Goal: Task Accomplishment & Management: Manage account settings

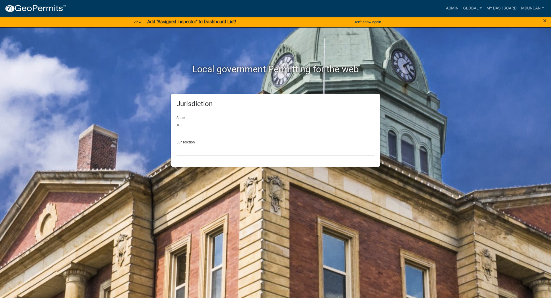
click at [542, 21] on div "×" at bounding box center [528, 22] width 46 height 12
click at [544, 21] on span "×" at bounding box center [545, 21] width 4 height 8
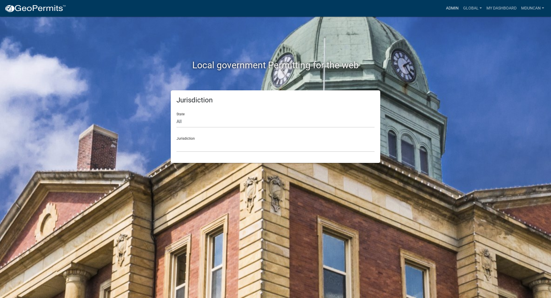
click at [449, 7] on link "Admin" at bounding box center [451, 8] width 17 height 11
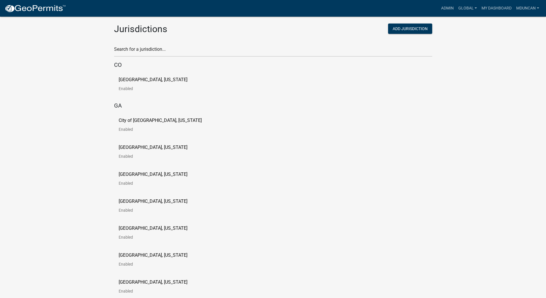
click at [162, 120] on p "City of [GEOGRAPHIC_DATA], [US_STATE]" at bounding box center [160, 120] width 83 height 5
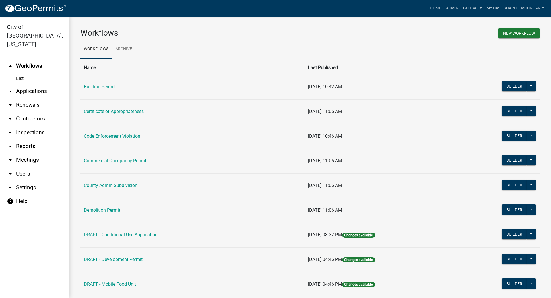
click at [34, 181] on link "arrow_drop_down Settings" at bounding box center [34, 188] width 69 height 14
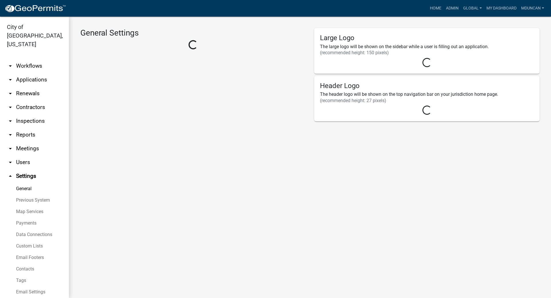
select select "752fbbc5-f48e-4706-8943-c4868756a548"
select select "GA"
select select "Eastern Standard Time"
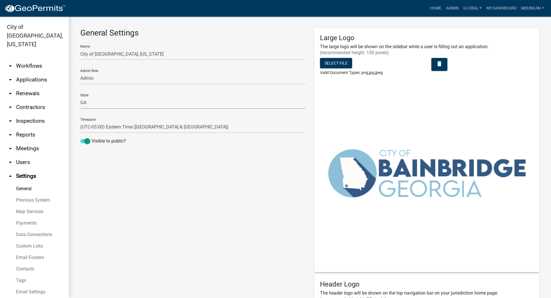
click at [83, 103] on select "AL AK AZ AR CA CO CT DE FL [GEOGRAPHIC_DATA] HI ID IL IN [GEOGRAPHIC_DATA] [GEO…" at bounding box center [192, 103] width 225 height 12
select select "WY"
click at [80, 97] on select "AL AK AZ AR CA CO CT DE FL [GEOGRAPHIC_DATA] HI ID IL IN [GEOGRAPHIC_DATA] [GEO…" at bounding box center [192, 103] width 225 height 12
click at [150, 50] on input "City of [GEOGRAPHIC_DATA], [US_STATE]" at bounding box center [192, 54] width 225 height 12
click at [136, 54] on input "City of [GEOGRAPHIC_DATA], [US_STATE] Canceled)" at bounding box center [192, 54] width 225 height 12
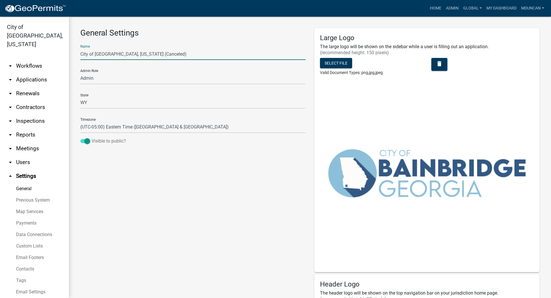
click at [87, 142] on span at bounding box center [85, 141] width 10 height 4
click at [91, 138] on input "Visible to public?" at bounding box center [91, 138] width 0 height 0
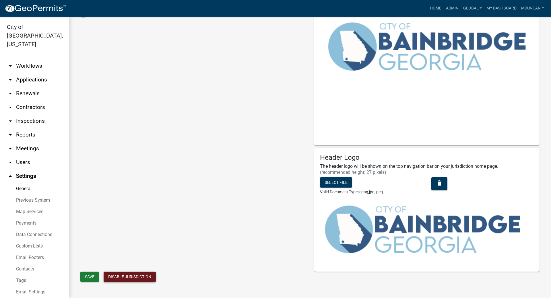
click at [122, 274] on button "Disable Jurisdiction" at bounding box center [130, 277] width 52 height 10
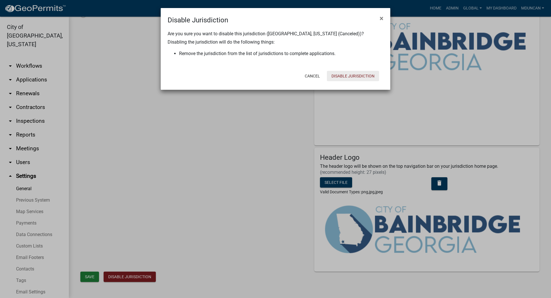
click at [356, 76] on button "Disable Jurisdiction" at bounding box center [353, 76] width 52 height 10
type input "City of [GEOGRAPHIC_DATA], [US_STATE]"
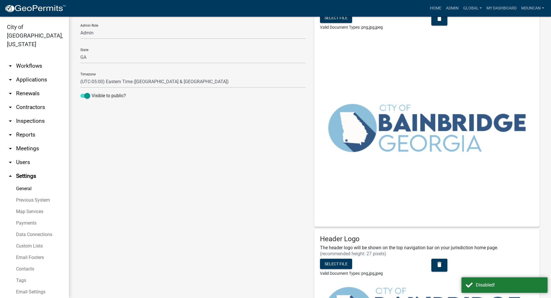
scroll to position [0, 0]
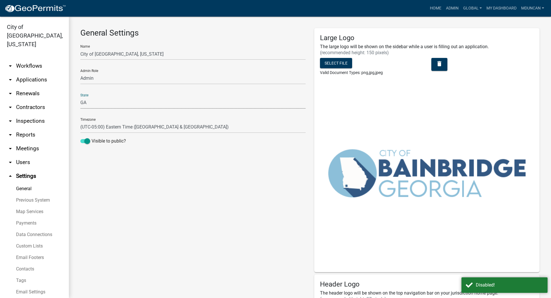
click at [88, 105] on select "AL AK AZ AR CA CO CT DE FL [GEOGRAPHIC_DATA] HI ID IL IN [GEOGRAPHIC_DATA] [GEO…" at bounding box center [192, 103] width 225 height 12
select select "WY"
click at [80, 97] on select "AL AK AZ AR CA CO CT DE FL [GEOGRAPHIC_DATA] HI ID IL IN [GEOGRAPHIC_DATA] [GEO…" at bounding box center [192, 103] width 225 height 12
click at [146, 53] on input "City of [GEOGRAPHIC_DATA], [US_STATE]" at bounding box center [192, 54] width 225 height 12
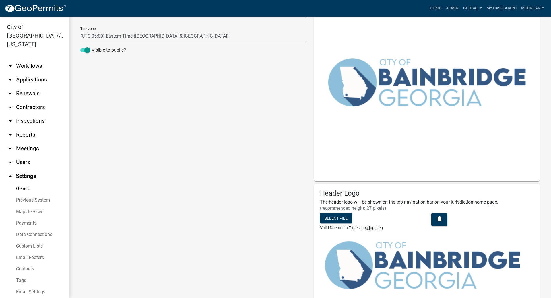
scroll to position [127, 0]
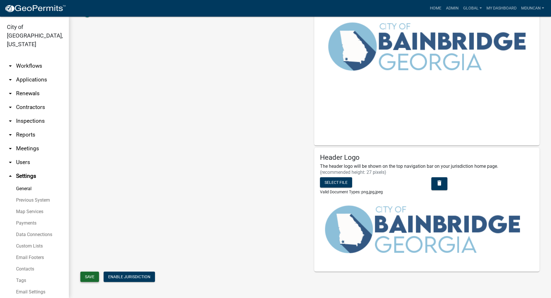
type input "City of [GEOGRAPHIC_DATA], [US_STATE] (Canceled)"
click at [86, 275] on span "Save" at bounding box center [89, 276] width 9 height 5
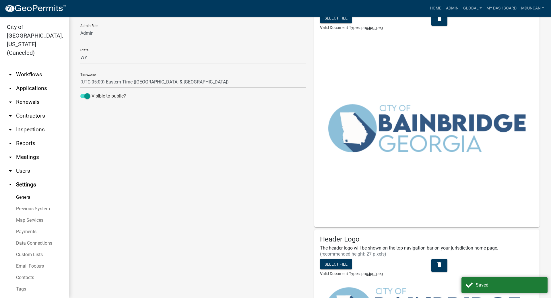
scroll to position [0, 0]
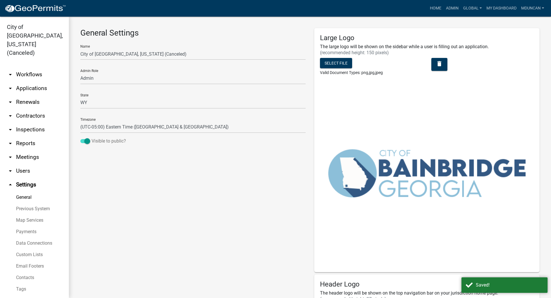
click at [86, 143] on span at bounding box center [85, 141] width 10 height 4
click at [91, 138] on input "Visible to public?" at bounding box center [91, 138] width 0 height 0
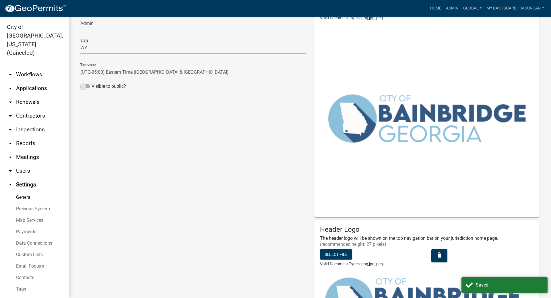
scroll to position [127, 0]
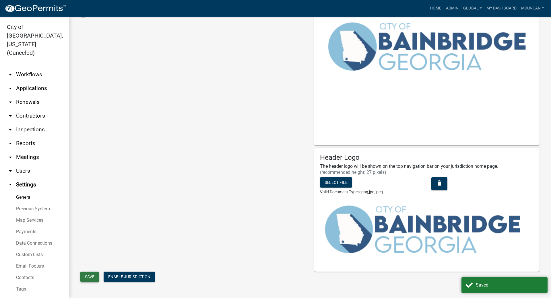
click at [89, 274] on span "Save" at bounding box center [89, 276] width 9 height 5
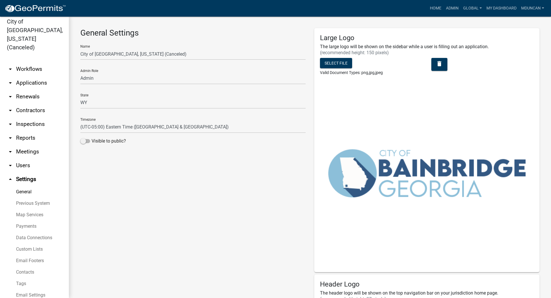
scroll to position [7, 0]
click at [26, 157] on link "arrow_drop_down Users" at bounding box center [34, 164] width 69 height 14
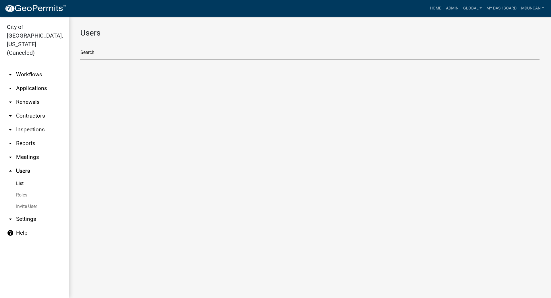
click at [23, 189] on link "Roles" at bounding box center [34, 194] width 69 height 11
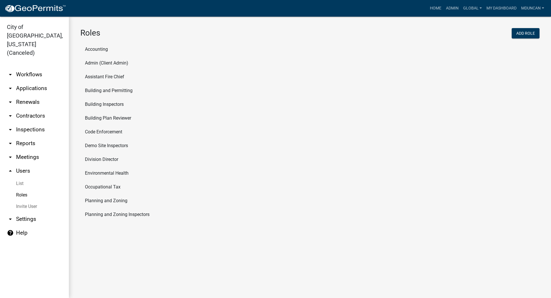
click at [102, 48] on li "Accounting" at bounding box center [309, 49] width 459 height 14
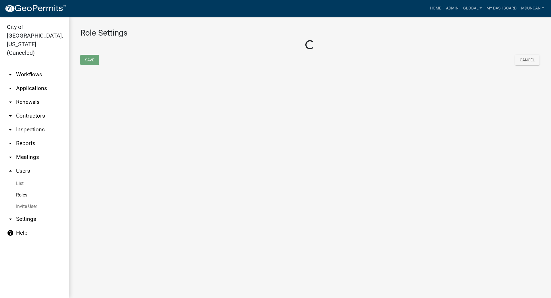
select select "4: red"
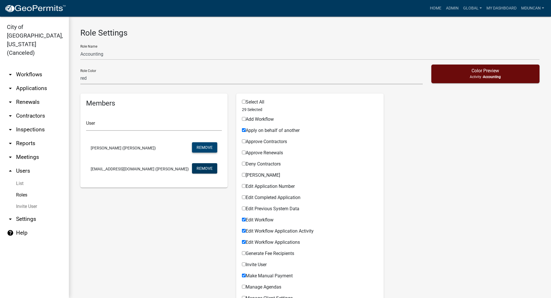
click at [202, 149] on button "Remove" at bounding box center [204, 147] width 25 height 10
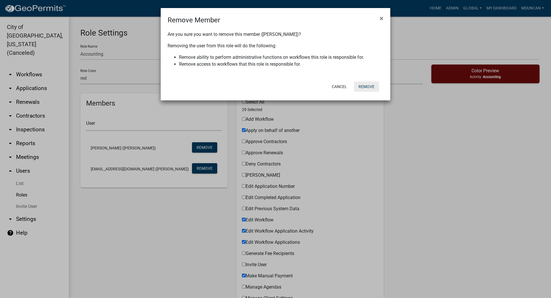
click at [363, 87] on button "Remove" at bounding box center [366, 86] width 25 height 10
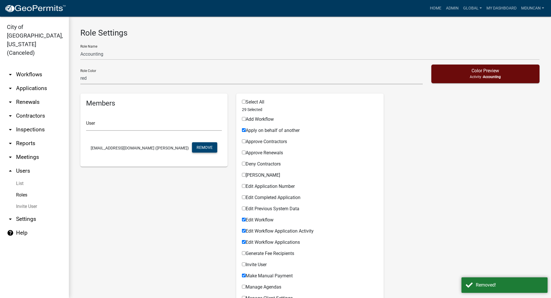
click at [205, 146] on button "Remove" at bounding box center [204, 147] width 25 height 10
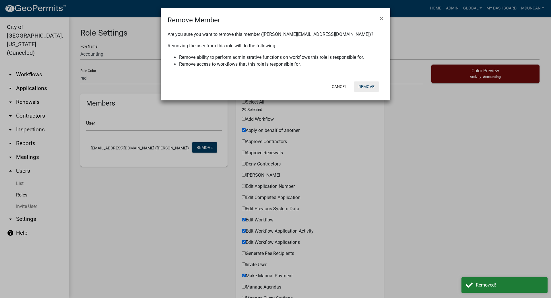
click at [361, 86] on button "Remove" at bounding box center [366, 86] width 25 height 10
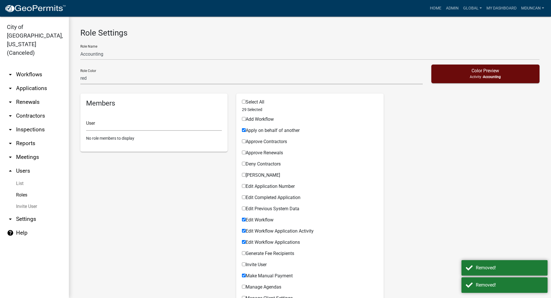
click at [22, 189] on link "Roles" at bounding box center [34, 194] width 69 height 11
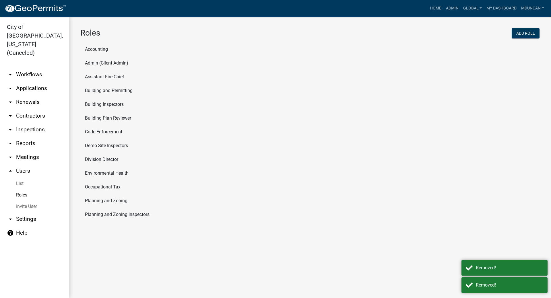
click at [102, 65] on li "Admin (Client Admin)" at bounding box center [309, 63] width 459 height 14
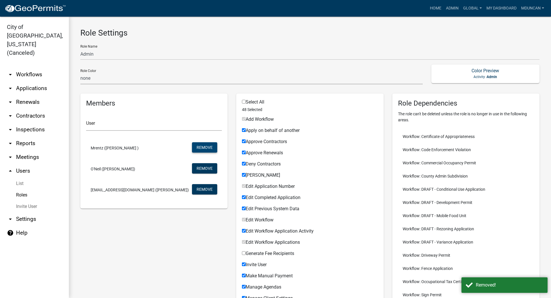
click at [198, 147] on button "Remove" at bounding box center [204, 147] width 25 height 10
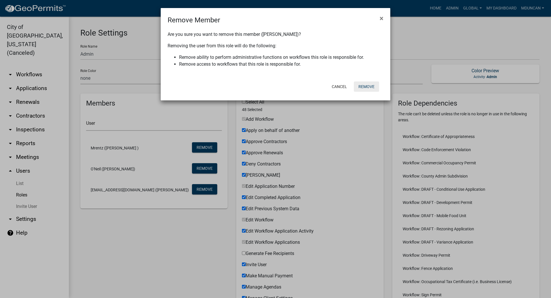
click at [366, 87] on button "Remove" at bounding box center [366, 86] width 25 height 10
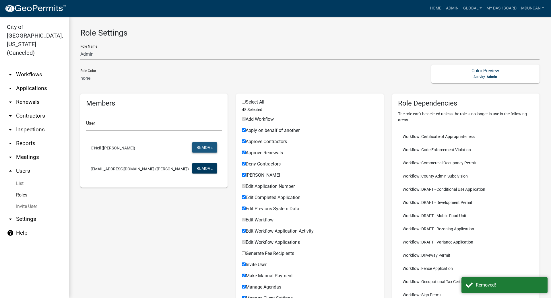
click at [202, 146] on button "Remove" at bounding box center [204, 147] width 25 height 10
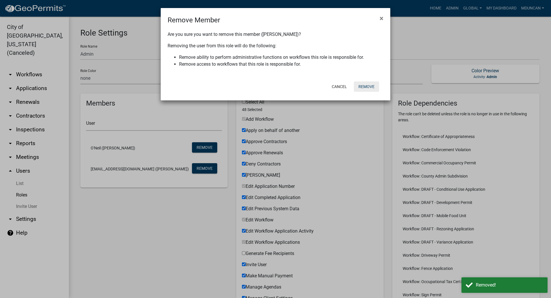
click at [368, 84] on button "Remove" at bounding box center [366, 86] width 25 height 10
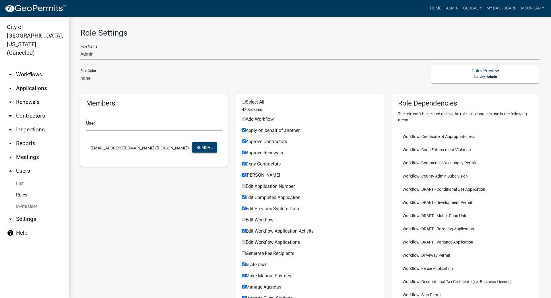
click at [203, 148] on button "Remove" at bounding box center [204, 147] width 25 height 10
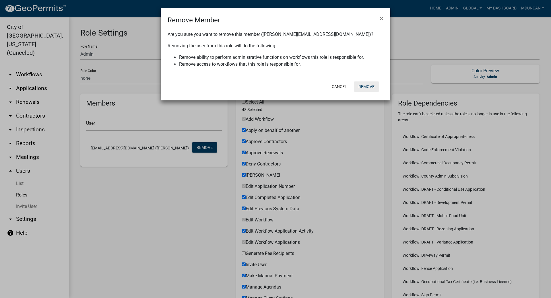
click at [371, 86] on button "Remove" at bounding box center [366, 86] width 25 height 10
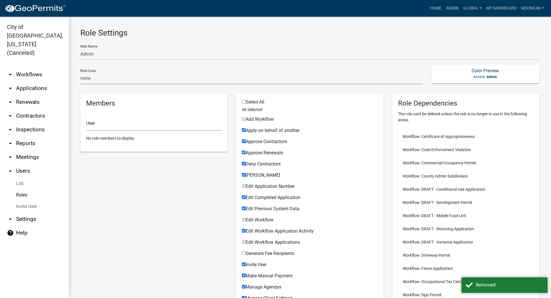
click at [21, 189] on link "Roles" at bounding box center [34, 194] width 69 height 11
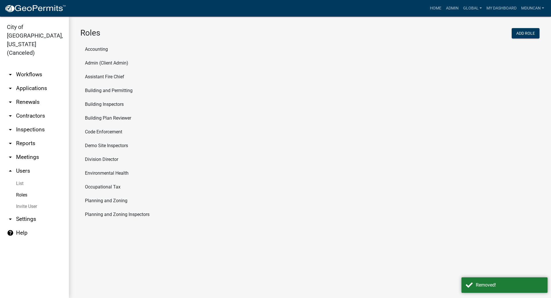
click at [107, 75] on li "Assistant Fire Chief" at bounding box center [309, 77] width 459 height 14
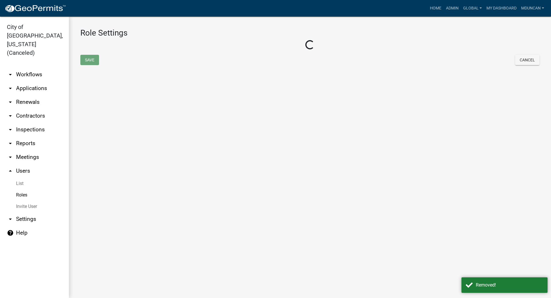
select select "5: purple"
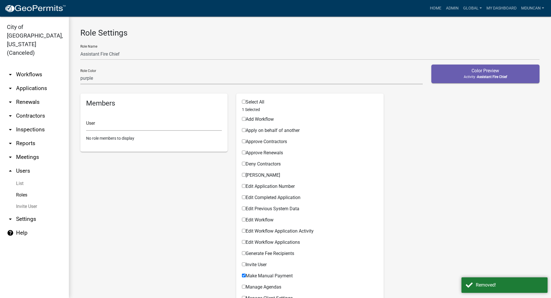
click at [26, 189] on link "Roles" at bounding box center [34, 194] width 69 height 11
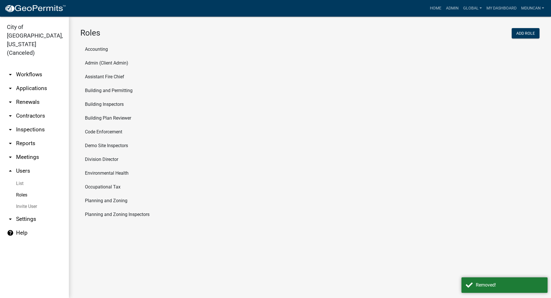
click at [115, 91] on li "Building and Permitting" at bounding box center [309, 91] width 459 height 14
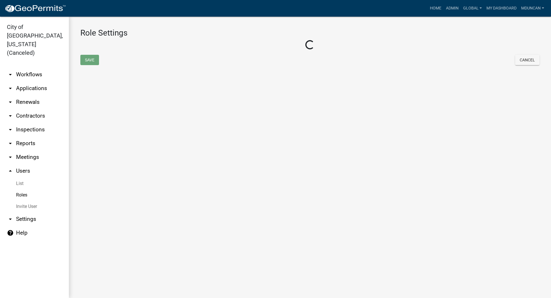
select select "7: light-green"
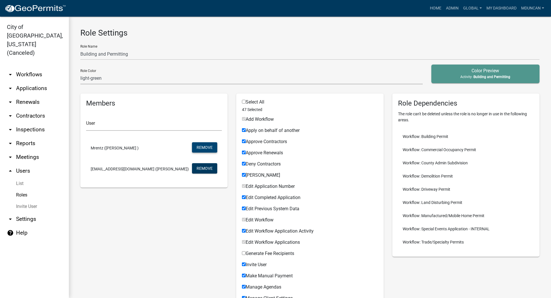
click at [200, 146] on button "Remove" at bounding box center [204, 147] width 25 height 10
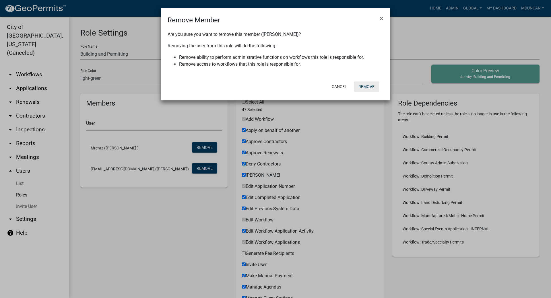
click at [369, 83] on button "Remove" at bounding box center [366, 86] width 25 height 10
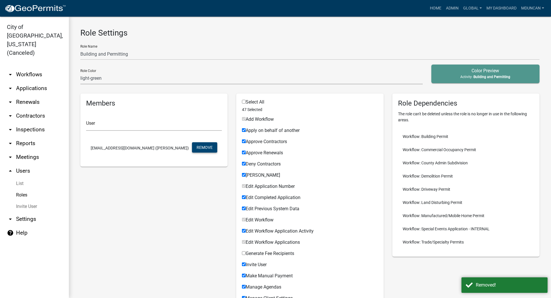
click at [199, 150] on button "Remove" at bounding box center [204, 147] width 25 height 10
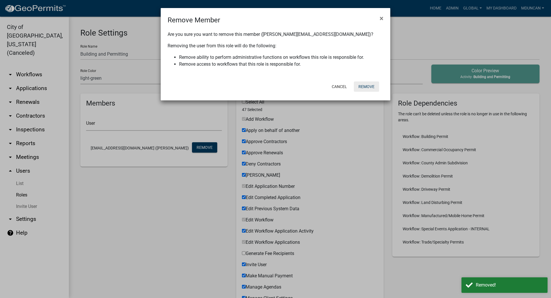
click at [366, 87] on button "Remove" at bounding box center [366, 86] width 25 height 10
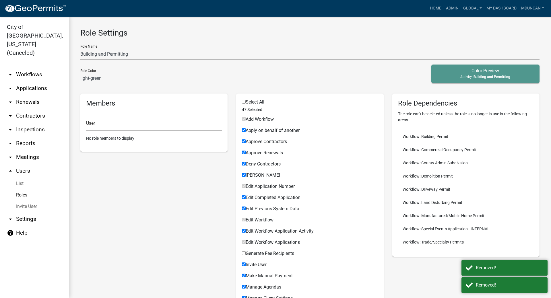
click at [27, 189] on link "Roles" at bounding box center [34, 194] width 69 height 11
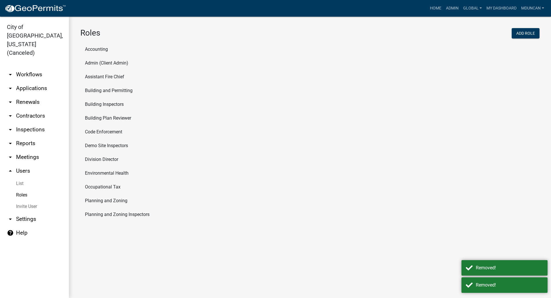
click at [104, 105] on li "Building Inspectors" at bounding box center [309, 104] width 459 height 14
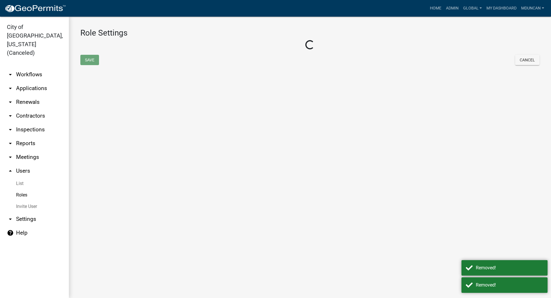
select select "3: orange"
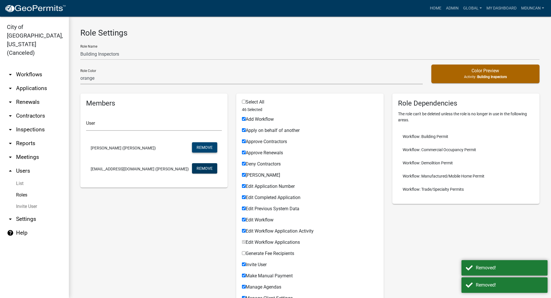
click at [208, 144] on button "Remove" at bounding box center [204, 147] width 25 height 10
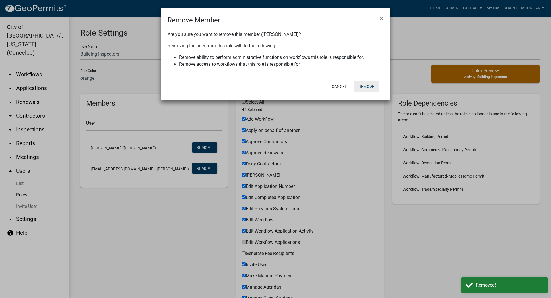
drag, startPoint x: 363, startPoint y: 84, endPoint x: 286, endPoint y: 113, distance: 82.9
click at [363, 85] on button "Remove" at bounding box center [366, 86] width 25 height 10
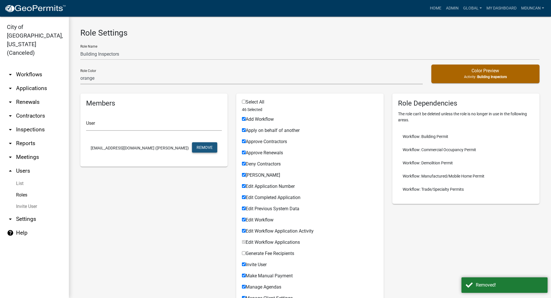
click at [204, 147] on button "Remove" at bounding box center [204, 147] width 25 height 10
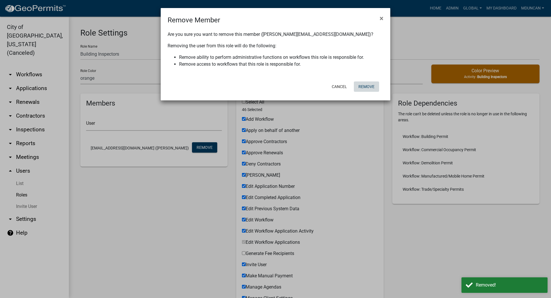
drag, startPoint x: 364, startPoint y: 87, endPoint x: 359, endPoint y: 89, distance: 5.9
click at [362, 87] on button "Remove" at bounding box center [366, 86] width 25 height 10
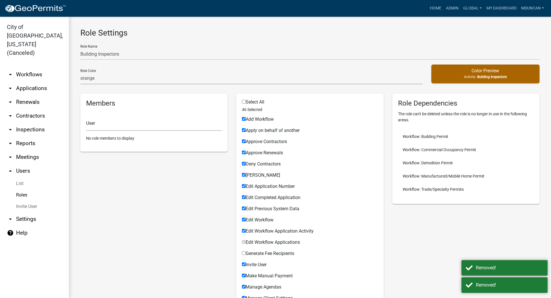
click at [21, 189] on link "Roles" at bounding box center [34, 194] width 69 height 11
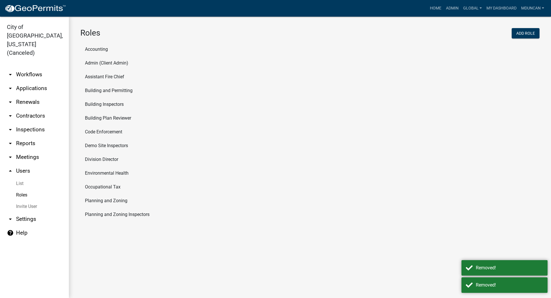
click at [104, 119] on li "Building Plan Reviewer" at bounding box center [309, 118] width 459 height 14
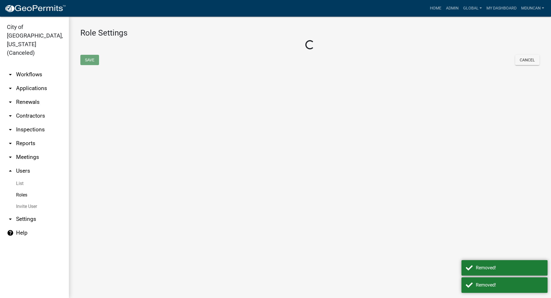
select select "8: light-yellow"
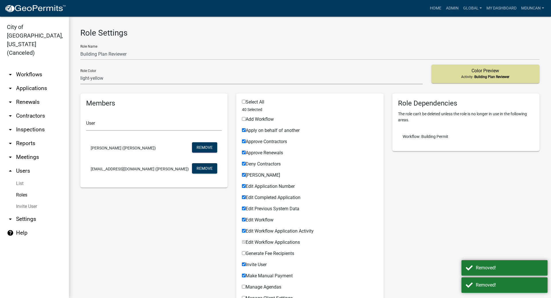
click at [190, 146] on li "[PERSON_NAME] ([PERSON_NAME]) Remove" at bounding box center [154, 148] width 136 height 21
click at [202, 141] on li "[PERSON_NAME] ([PERSON_NAME]) Remove" at bounding box center [154, 148] width 136 height 21
click at [205, 146] on button "Remove" at bounding box center [204, 147] width 25 height 10
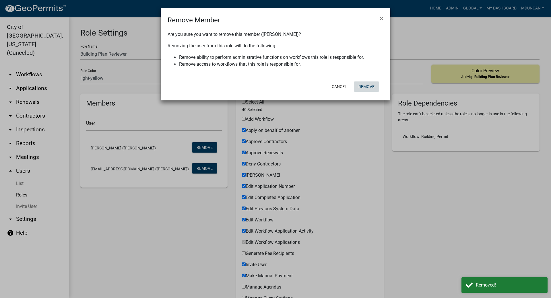
click at [360, 85] on button "Remove" at bounding box center [366, 86] width 25 height 10
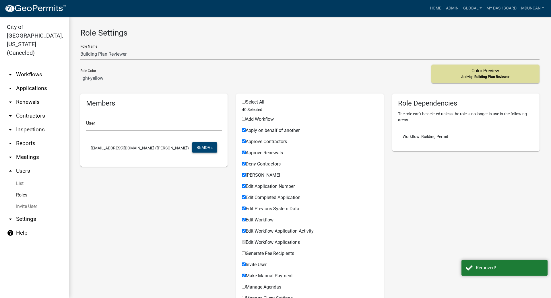
click at [207, 147] on button "Remove" at bounding box center [204, 147] width 25 height 10
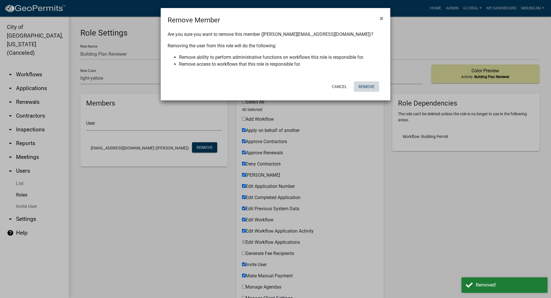
click at [371, 84] on button "Remove" at bounding box center [366, 86] width 25 height 10
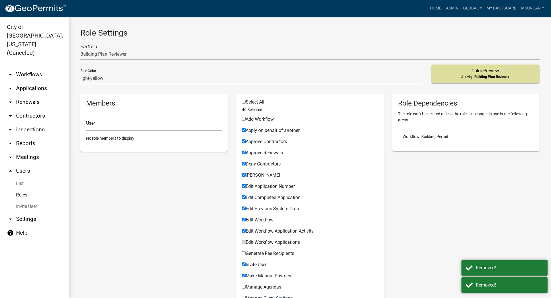
click at [22, 189] on link "Roles" at bounding box center [34, 194] width 69 height 11
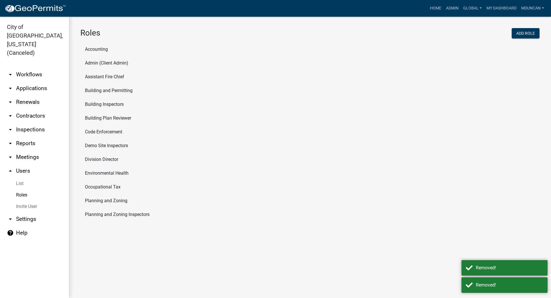
click at [98, 134] on li "Code Enforcement" at bounding box center [309, 132] width 459 height 14
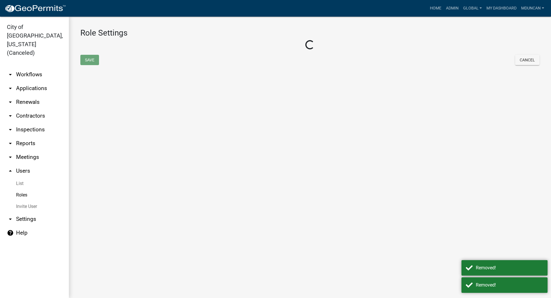
select select "2: yellow"
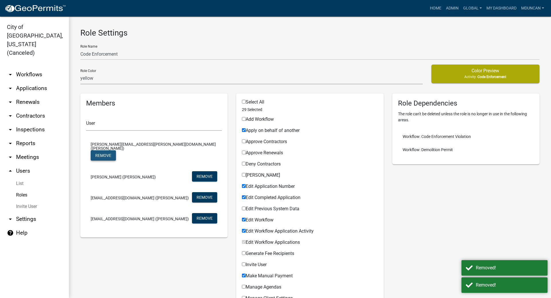
click at [116, 150] on button "Remove" at bounding box center [103, 155] width 25 height 10
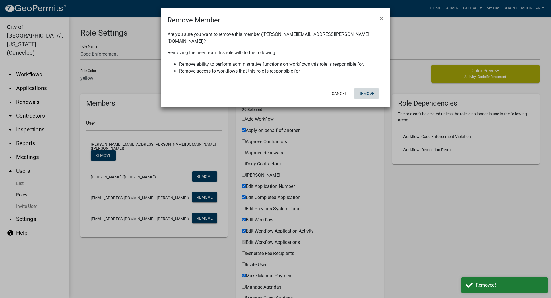
click at [367, 89] on button "Remove" at bounding box center [366, 93] width 25 height 10
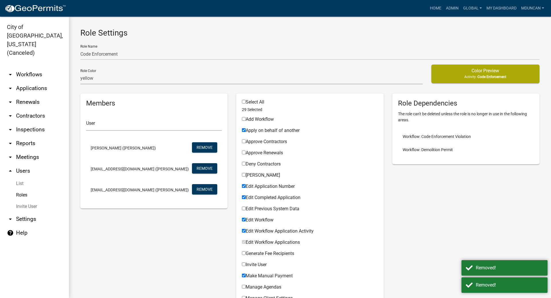
click at [205, 140] on li "[PERSON_NAME] ([PERSON_NAME]) Remove" at bounding box center [154, 148] width 136 height 21
click at [204, 143] on button "Remove" at bounding box center [204, 147] width 25 height 10
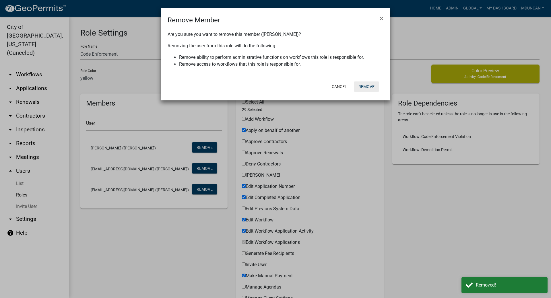
click at [369, 88] on button "Remove" at bounding box center [366, 86] width 25 height 10
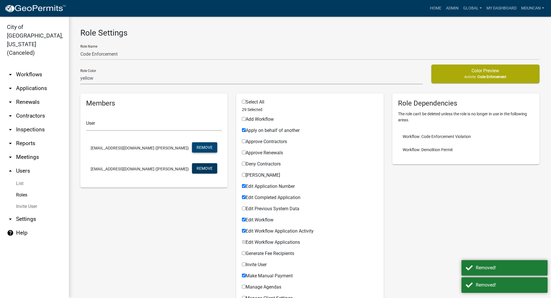
click at [200, 143] on button "Remove" at bounding box center [204, 147] width 25 height 10
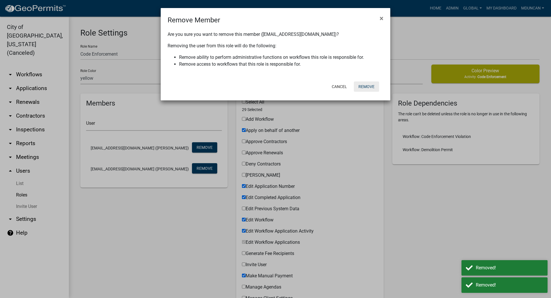
click at [356, 86] on button "Remove" at bounding box center [366, 86] width 25 height 10
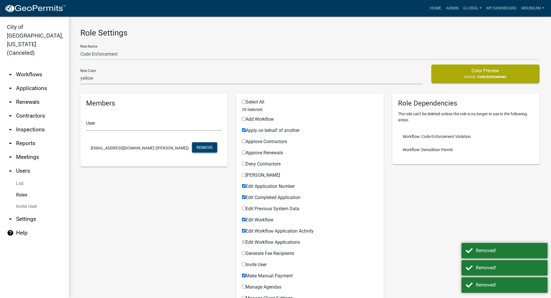
click at [201, 147] on button "Remove" at bounding box center [204, 147] width 25 height 10
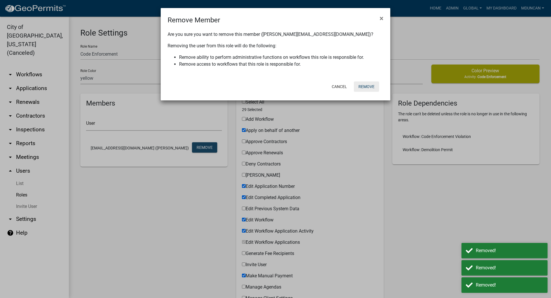
click at [366, 84] on button "Remove" at bounding box center [366, 86] width 25 height 10
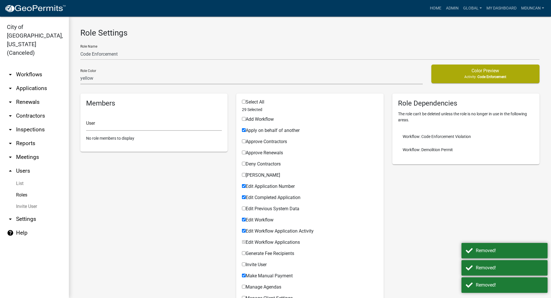
click at [19, 189] on link "Roles" at bounding box center [34, 194] width 69 height 11
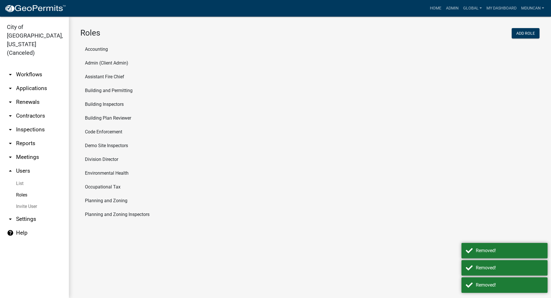
click at [108, 134] on li "Code Enforcement" at bounding box center [309, 132] width 459 height 14
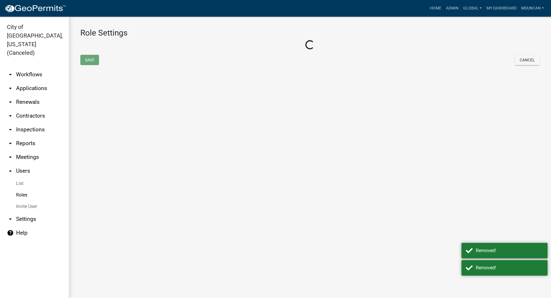
select select "2: yellow"
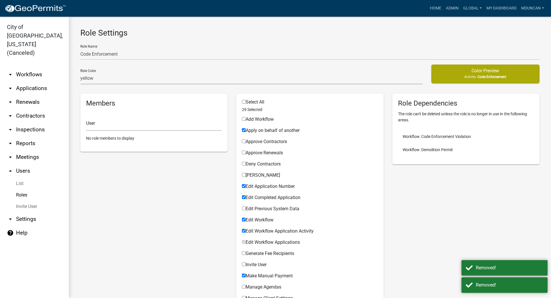
click at [21, 189] on link "Roles" at bounding box center [34, 194] width 69 height 11
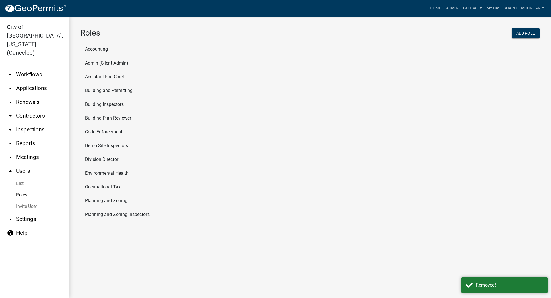
click at [105, 149] on li "Demo Site Inspectors" at bounding box center [309, 146] width 459 height 14
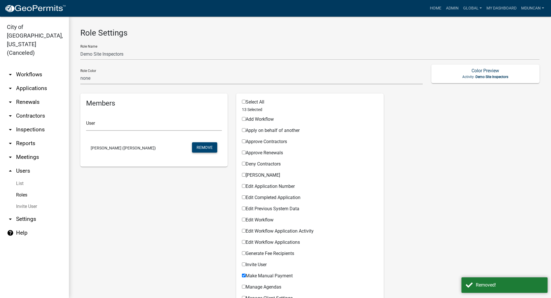
click at [198, 148] on button "Remove" at bounding box center [204, 147] width 25 height 10
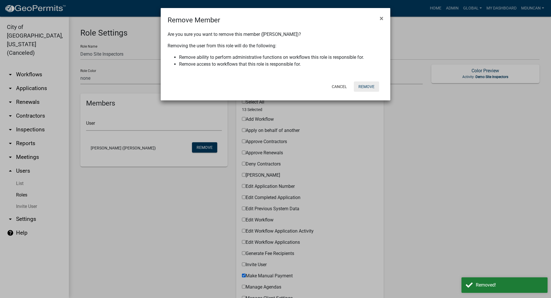
click at [364, 87] on button "Remove" at bounding box center [366, 86] width 25 height 10
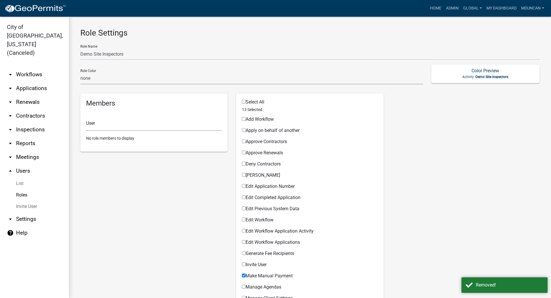
click at [25, 189] on link "Roles" at bounding box center [34, 194] width 69 height 11
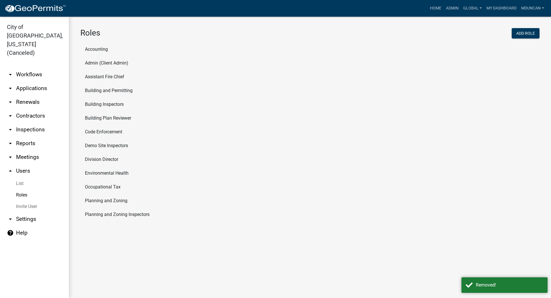
click at [95, 161] on li "Division Director" at bounding box center [309, 160] width 459 height 14
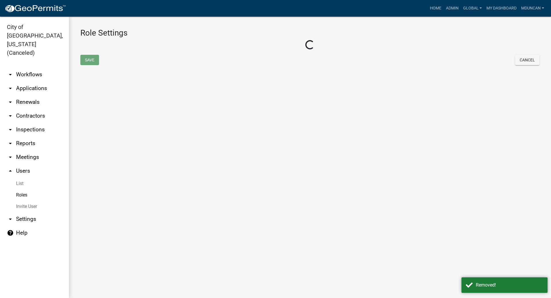
select select "4: red"
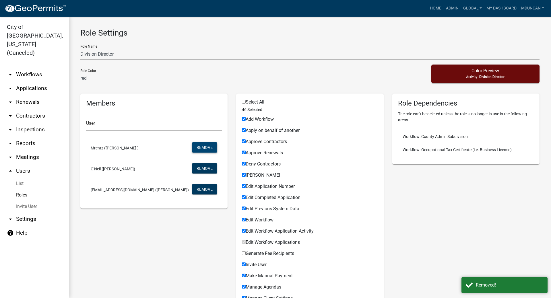
click at [200, 149] on button "Remove" at bounding box center [204, 147] width 25 height 10
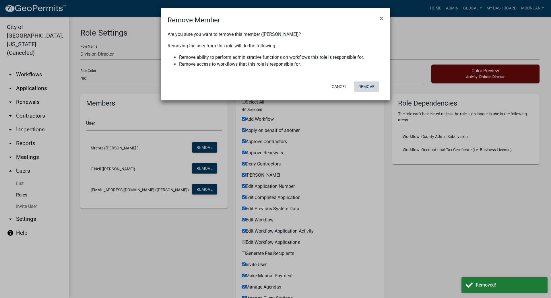
click at [365, 91] on button "Remove" at bounding box center [366, 86] width 25 height 10
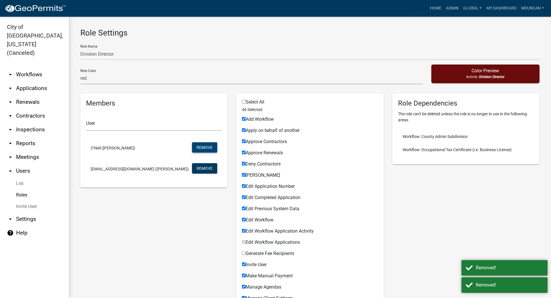
click at [204, 148] on button "Remove" at bounding box center [204, 147] width 25 height 10
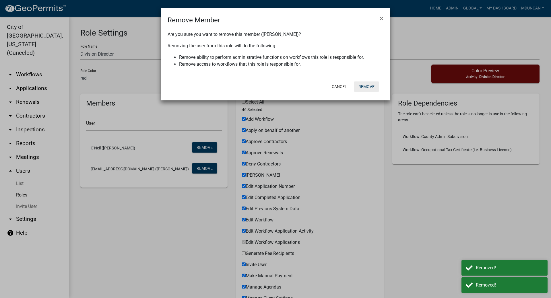
drag, startPoint x: 373, startPoint y: 85, endPoint x: 283, endPoint y: 114, distance: 94.4
click at [373, 85] on button "Remove" at bounding box center [366, 86] width 25 height 10
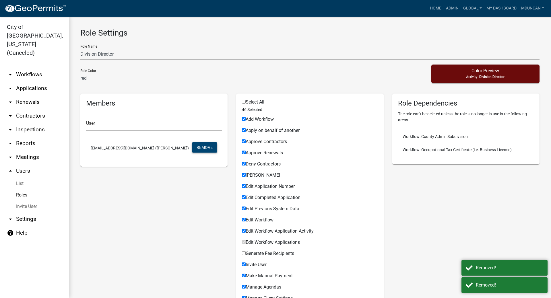
click at [210, 145] on button "Remove" at bounding box center [204, 147] width 25 height 10
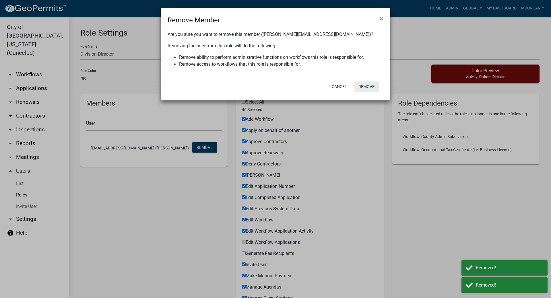
click at [362, 89] on button "Remove" at bounding box center [366, 86] width 25 height 10
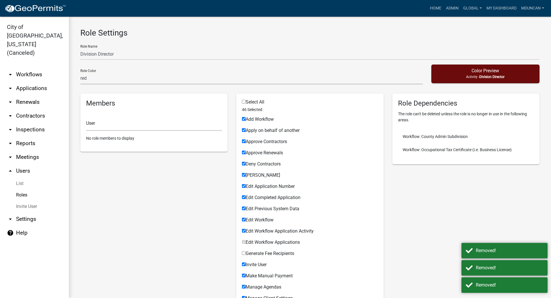
click at [24, 189] on link "Roles" at bounding box center [34, 194] width 69 height 11
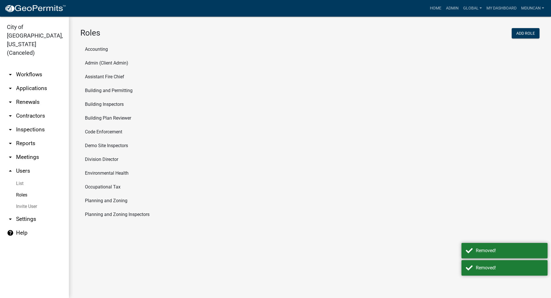
click at [106, 174] on li "Environmental Health" at bounding box center [309, 173] width 459 height 14
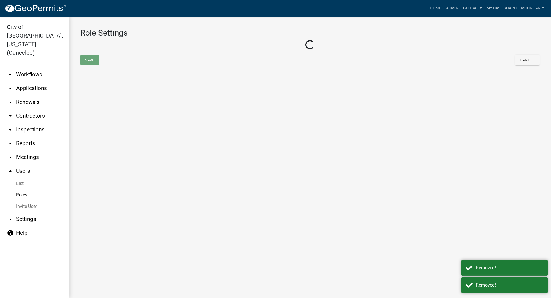
select select "8: light-yellow"
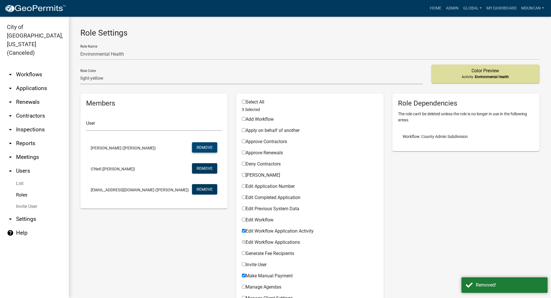
click at [202, 150] on button "Remove" at bounding box center [204, 147] width 25 height 10
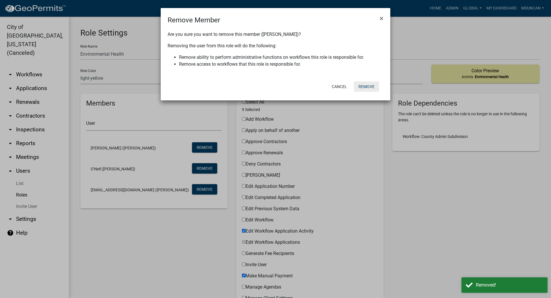
click at [366, 87] on button "Remove" at bounding box center [366, 86] width 25 height 10
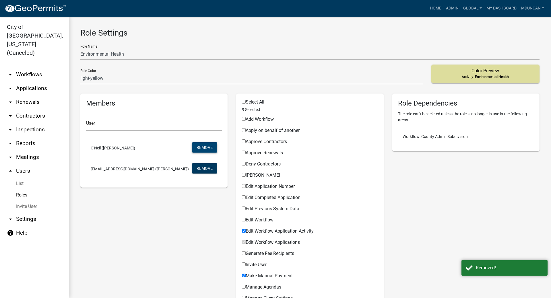
click at [205, 144] on button "Remove" at bounding box center [204, 147] width 25 height 10
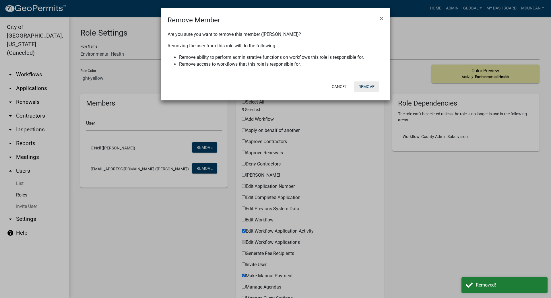
click at [363, 84] on button "Remove" at bounding box center [366, 86] width 25 height 10
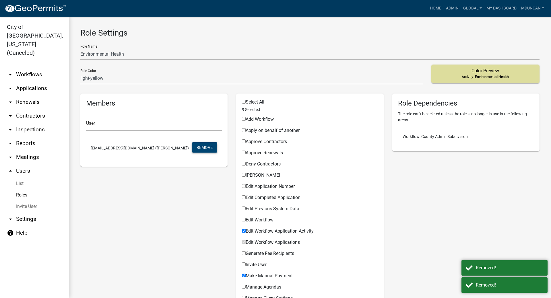
click at [205, 145] on button "Remove" at bounding box center [204, 147] width 25 height 10
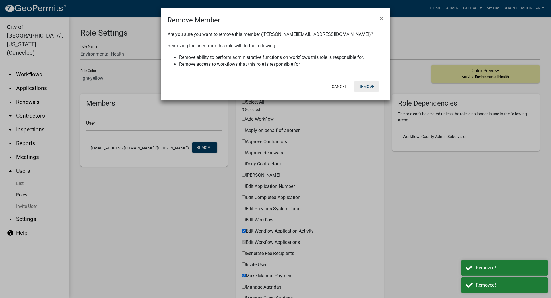
click at [368, 83] on button "Remove" at bounding box center [366, 86] width 25 height 10
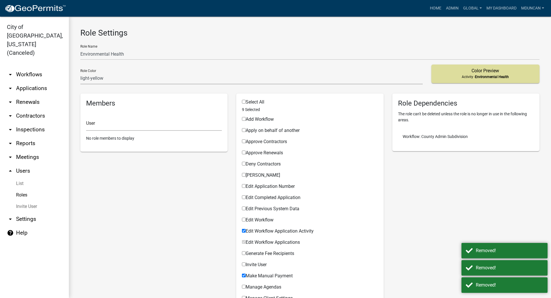
click at [30, 189] on link "Roles" at bounding box center [34, 194] width 69 height 11
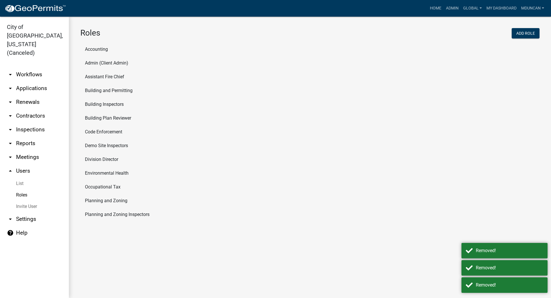
click at [97, 175] on li "Environmental Health" at bounding box center [309, 173] width 459 height 14
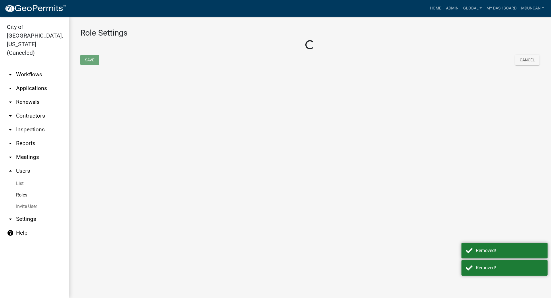
select select "8: light-yellow"
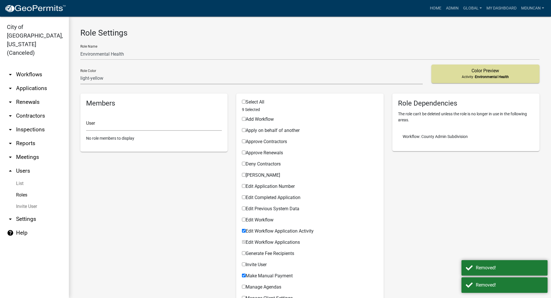
click at [22, 189] on link "Roles" at bounding box center [34, 194] width 69 height 11
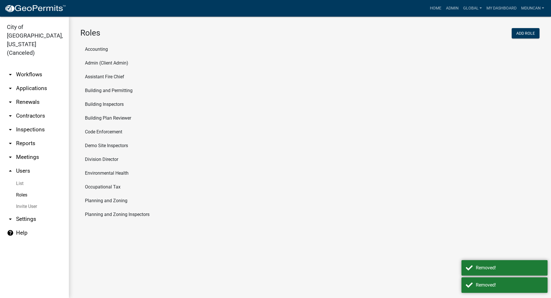
click at [116, 187] on li "Occupational Tax" at bounding box center [309, 187] width 459 height 14
select select "1: green"
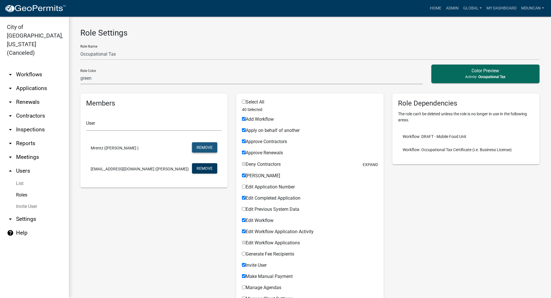
click at [208, 145] on button "Remove" at bounding box center [204, 147] width 25 height 10
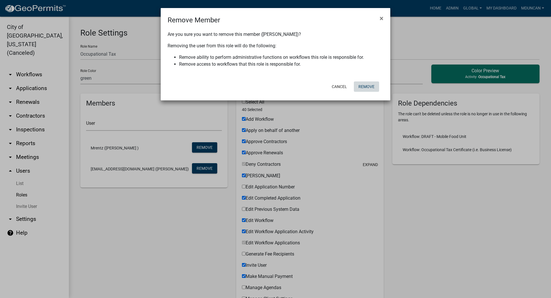
click at [368, 84] on button "Remove" at bounding box center [366, 86] width 25 height 10
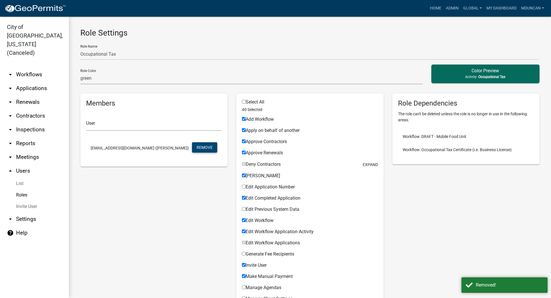
click at [209, 143] on button "Remove" at bounding box center [204, 147] width 25 height 10
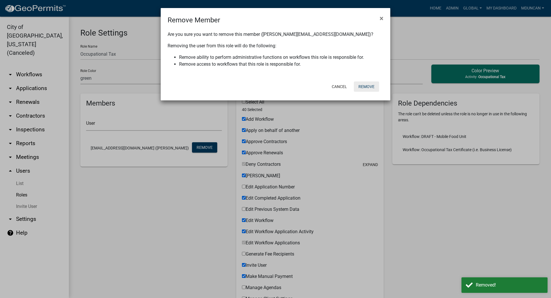
click at [360, 84] on button "Remove" at bounding box center [366, 86] width 25 height 10
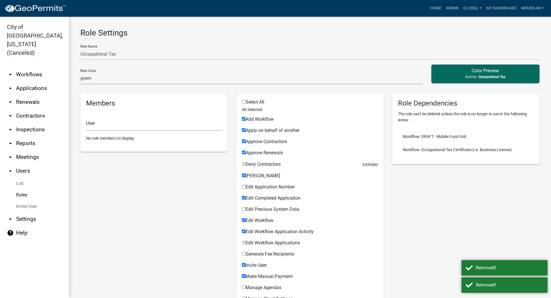
click at [26, 189] on link "Roles" at bounding box center [34, 194] width 69 height 11
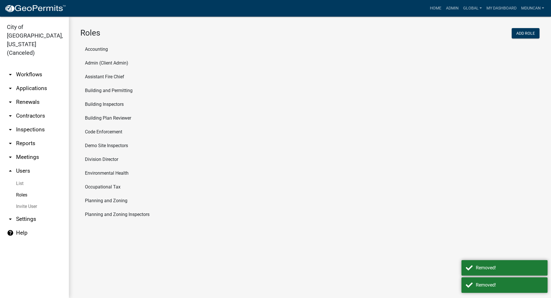
click at [100, 197] on li "Planning and Zoning" at bounding box center [309, 201] width 459 height 14
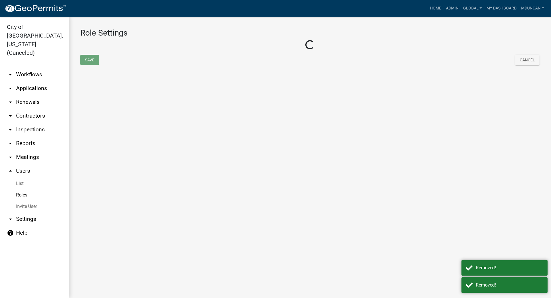
select select "3: orange"
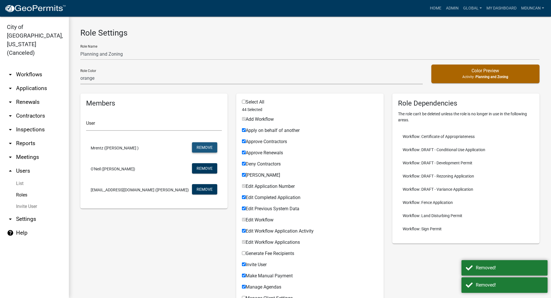
click at [197, 149] on button "Remove" at bounding box center [204, 147] width 25 height 10
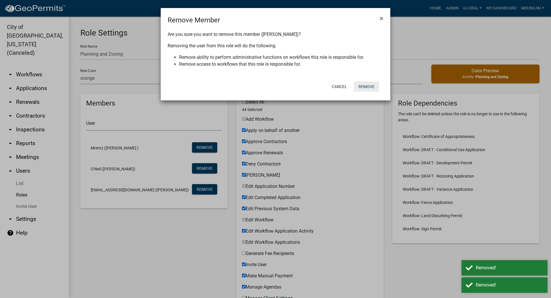
click at [365, 84] on button "Remove" at bounding box center [366, 86] width 25 height 10
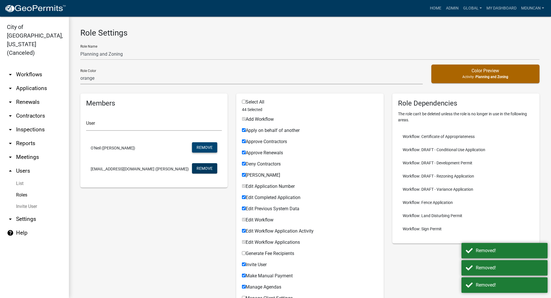
click at [203, 147] on button "Remove" at bounding box center [204, 147] width 25 height 10
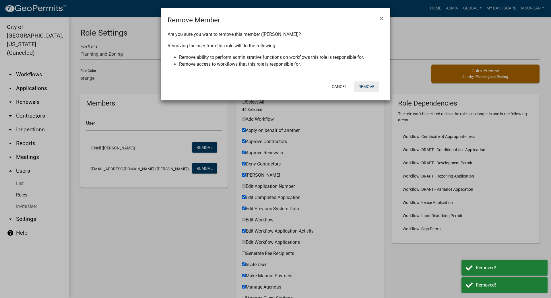
click at [364, 85] on button "Remove" at bounding box center [366, 86] width 25 height 10
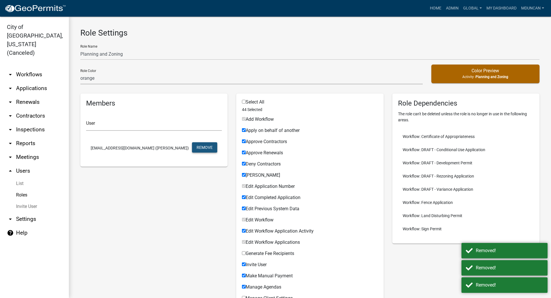
click at [208, 146] on button "Remove" at bounding box center [204, 147] width 25 height 10
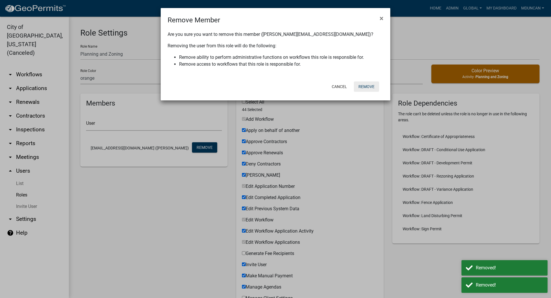
drag, startPoint x: 372, startPoint y: 87, endPoint x: 234, endPoint y: 135, distance: 145.6
click at [370, 88] on button "Remove" at bounding box center [366, 86] width 25 height 10
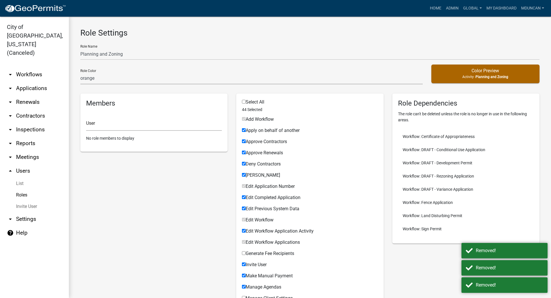
click at [23, 189] on link "Roles" at bounding box center [34, 194] width 69 height 11
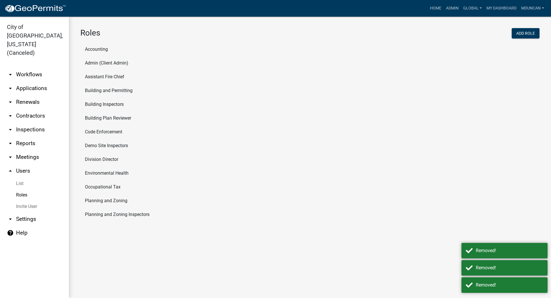
click at [103, 214] on li "Planning and Zoning Inspectors" at bounding box center [309, 215] width 459 height 14
select select "6: light-blue"
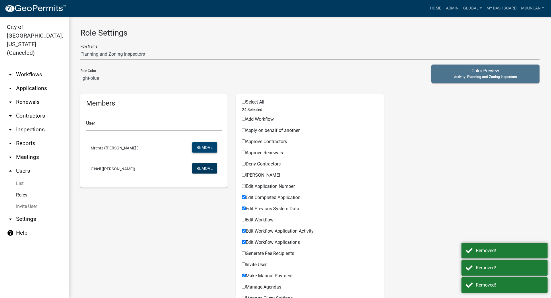
click at [205, 145] on button "Remove" at bounding box center [204, 147] width 25 height 10
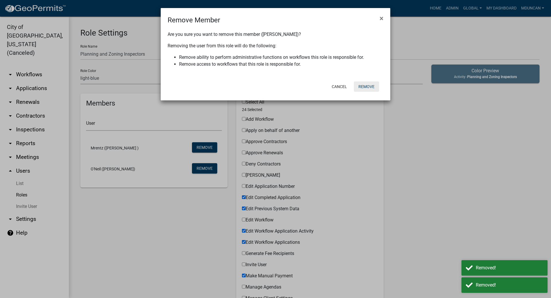
drag, startPoint x: 369, startPoint y: 86, endPoint x: 295, endPoint y: 104, distance: 76.2
click at [369, 86] on button "Remove" at bounding box center [366, 86] width 25 height 10
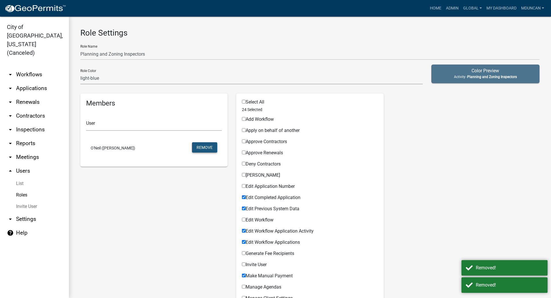
click at [202, 143] on button "Remove" at bounding box center [204, 147] width 25 height 10
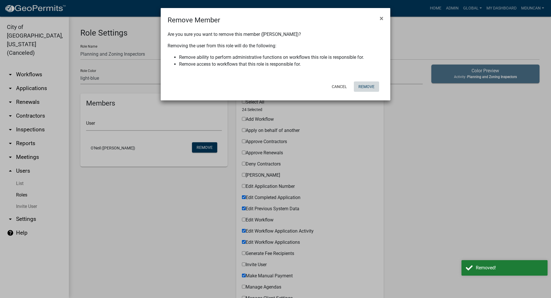
drag, startPoint x: 368, startPoint y: 86, endPoint x: 93, endPoint y: 166, distance: 287.0
click at [368, 86] on button "Remove" at bounding box center [366, 86] width 25 height 10
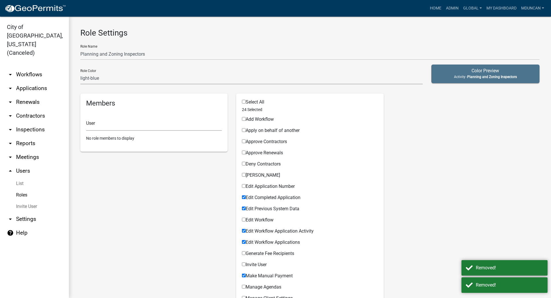
click at [23, 189] on link "Roles" at bounding box center [34, 194] width 69 height 11
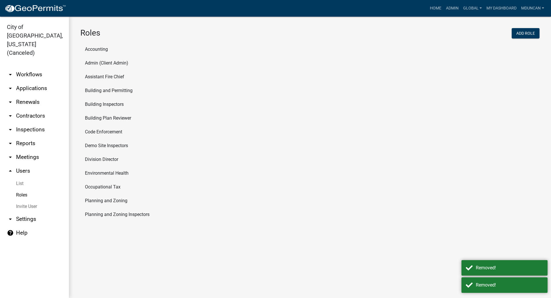
click at [106, 50] on li "Accounting" at bounding box center [309, 49] width 459 height 14
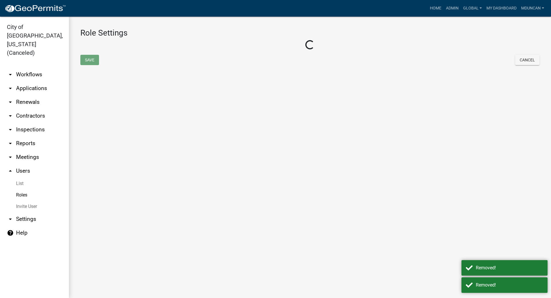
select select "4: red"
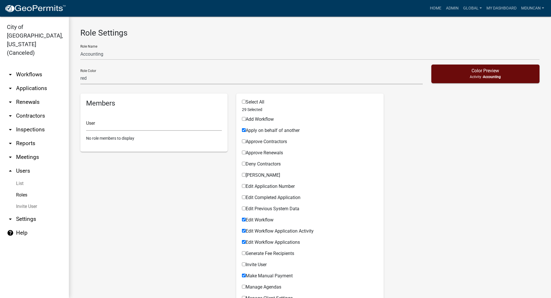
click at [24, 189] on link "Roles" at bounding box center [34, 194] width 69 height 11
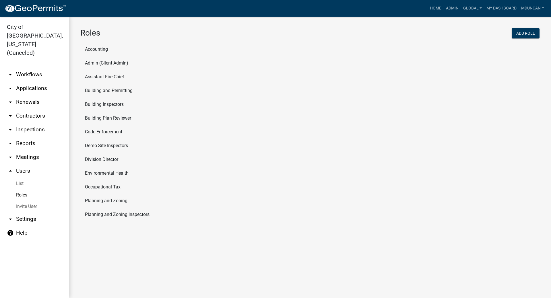
click at [111, 203] on li "Planning and Zoning" at bounding box center [309, 201] width 459 height 14
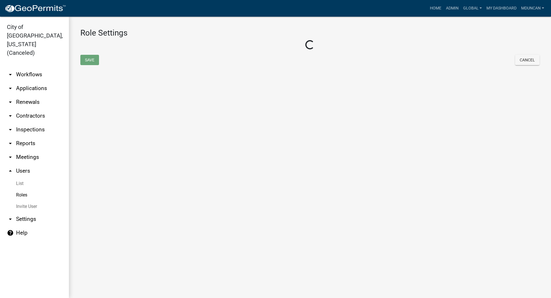
select select "3: orange"
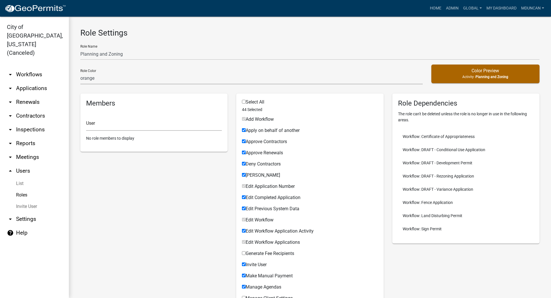
click at [21, 189] on link "Roles" at bounding box center [34, 194] width 69 height 11
